Goal: Transaction & Acquisition: Book appointment/travel/reservation

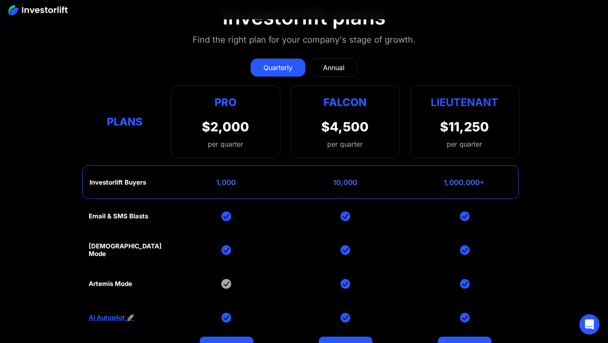
scroll to position [3367, 0]
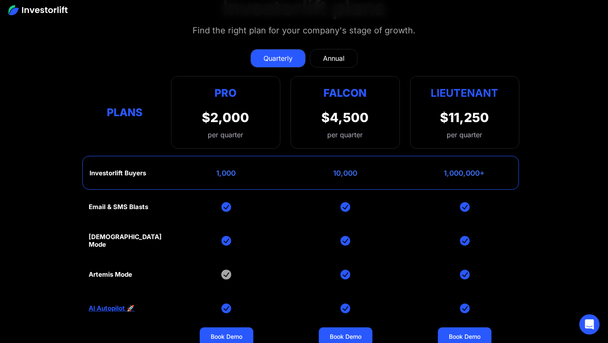
click at [338, 52] on link "Annual" at bounding box center [334, 58] width 48 height 19
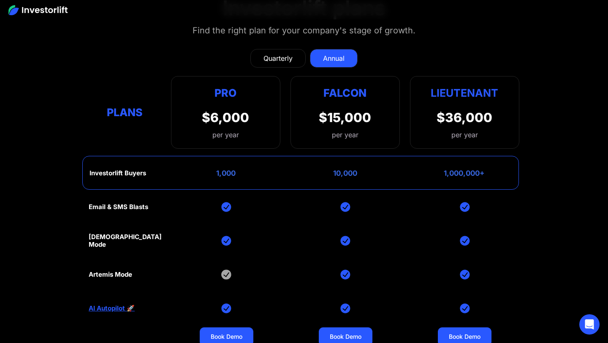
click at [273, 56] on div "Quarterly" at bounding box center [278, 58] width 29 height 10
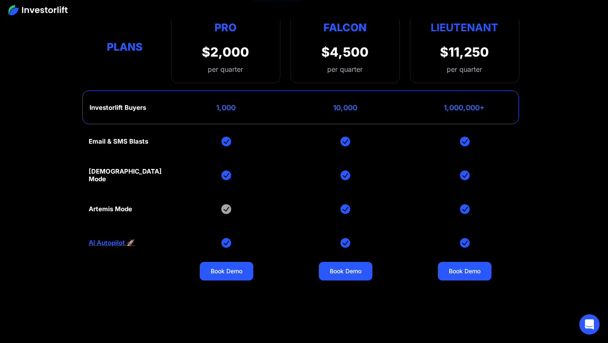
scroll to position [3441, 0]
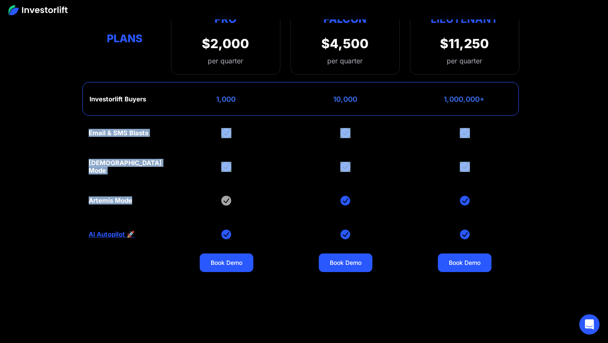
drag, startPoint x: 136, startPoint y: 204, endPoint x: 84, endPoint y: 122, distance: 96.8
click at [84, 122] on section "Investorlift plans Find the right plan for your company's stage of growth. Quar…" at bounding box center [304, 132] width 608 height 460
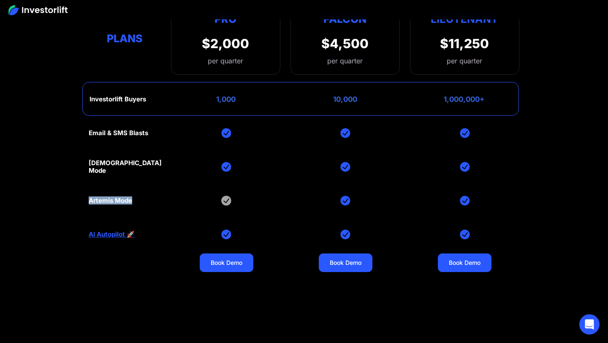
drag, startPoint x: 87, startPoint y: 196, endPoint x: 123, endPoint y: 211, distance: 38.8
click at [123, 211] on section "Investorlift plans Find the right plan for your company's stage of growth. Quar…" at bounding box center [304, 132] width 608 height 460
click at [123, 211] on div "Email & SMS Blasts God Mode Artemis Mode AI Autopilot 🚀 Book Demo Book Demo Boo…" at bounding box center [304, 234] width 431 height 237
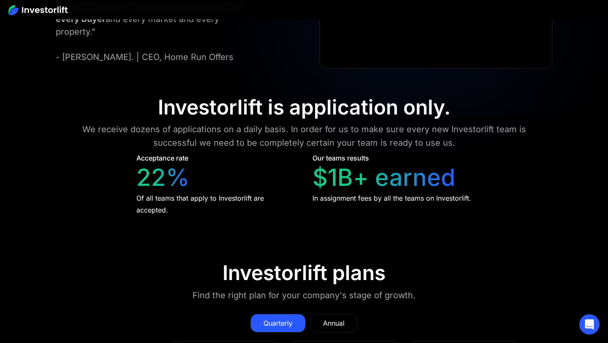
scroll to position [3097, 0]
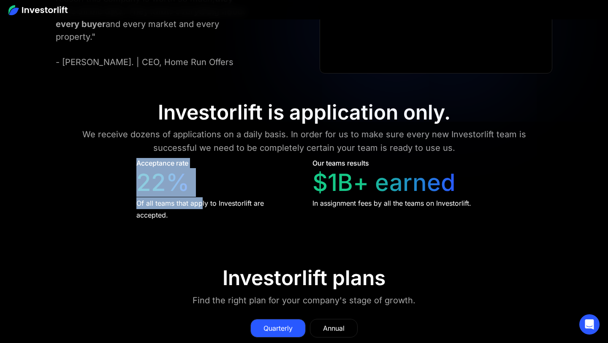
drag, startPoint x: 202, startPoint y: 204, endPoint x: 133, endPoint y: 157, distance: 84.1
drag, startPoint x: 133, startPoint y: 157, endPoint x: 157, endPoint y: 202, distance: 51.2
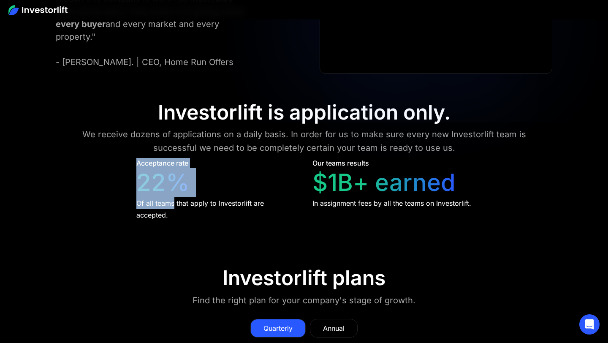
click at [157, 202] on div "Of all teams that apply to Investorlift are accepted." at bounding box center [216, 209] width 160 height 24
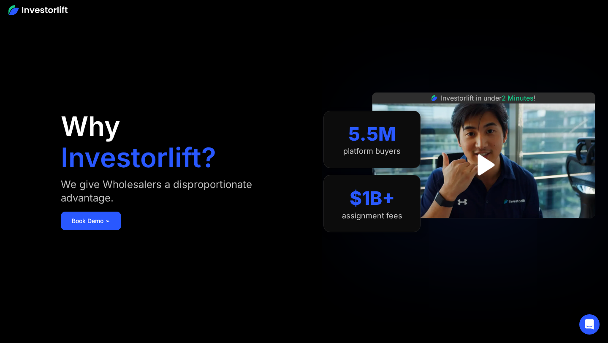
scroll to position [15, 0]
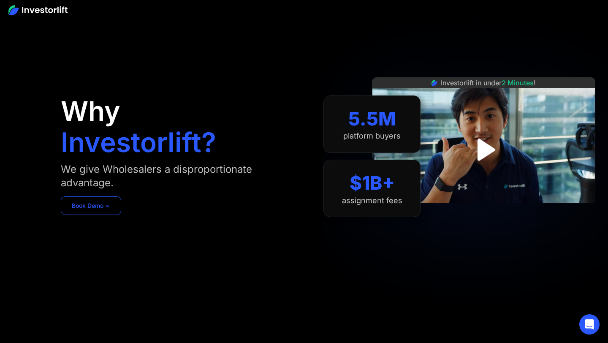
click at [93, 212] on link "Book Demo ➢" at bounding box center [91, 205] width 60 height 19
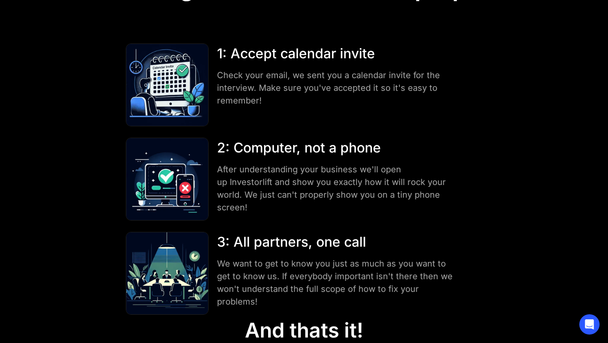
drag, startPoint x: 264, startPoint y: 165, endPoint x: 298, endPoint y: 175, distance: 35.0
click at [298, 175] on div "After understanding your business we'll open up Investorlift and show you exact…" at bounding box center [336, 188] width 239 height 51
drag, startPoint x: 298, startPoint y: 175, endPoint x: 267, endPoint y: 173, distance: 31.3
click at [267, 173] on div "After understanding your business we'll open up Investorlift and show you exact…" at bounding box center [336, 188] width 239 height 51
